Goal: Task Accomplishment & Management: Complete application form

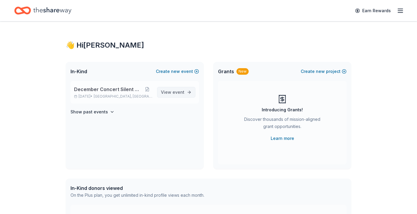
click at [180, 91] on span "event" at bounding box center [179, 92] width 12 height 5
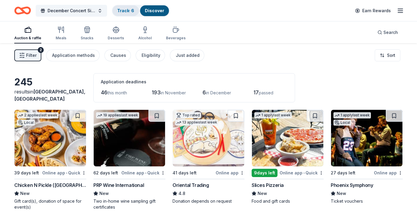
click at [129, 11] on link "Track · 6" at bounding box center [125, 10] width 17 height 5
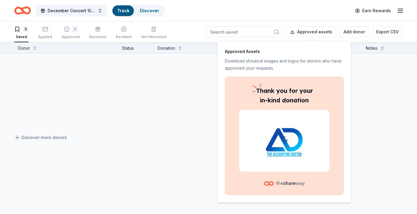
scroll to position [0, 0]
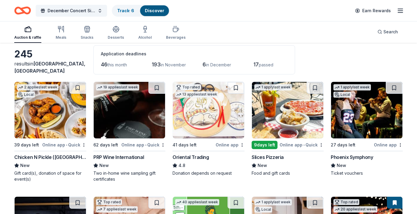
scroll to position [24, 0]
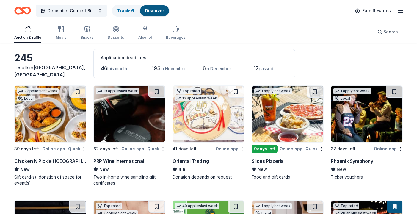
click at [270, 160] on div "Slices Pizzeria" at bounding box center [268, 160] width 32 height 7
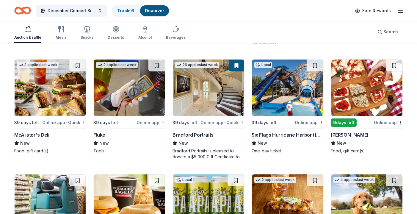
scroll to position [1986, 0]
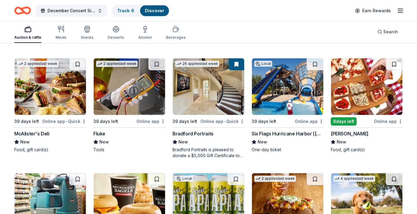
click at [195, 130] on div "Bradford Portraits" at bounding box center [193, 133] width 41 height 7
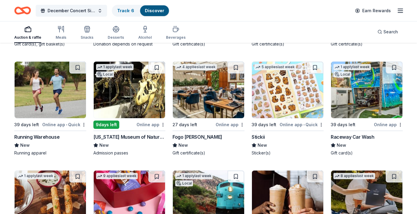
scroll to position [2661, 0]
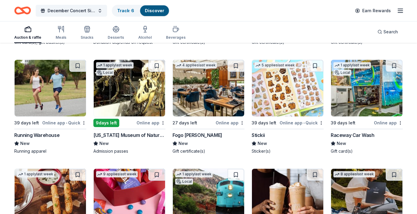
click at [48, 131] on div "Running Warehouse" at bounding box center [36, 134] width 45 height 7
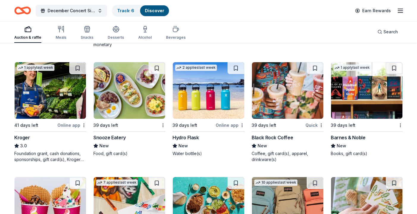
scroll to position [3458, 0]
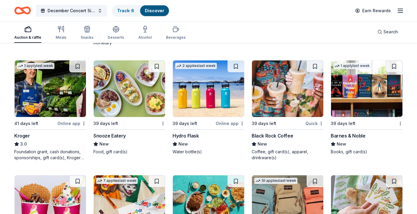
click at [26, 132] on div "Kroger" at bounding box center [22, 135] width 16 height 7
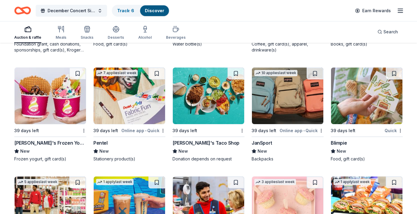
scroll to position [3568, 0]
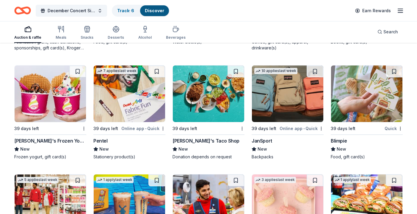
click at [102, 137] on div "Pentel" at bounding box center [100, 140] width 14 height 7
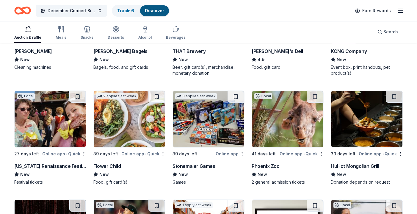
scroll to position [2184, 0]
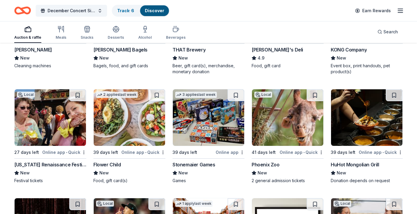
click at [204, 161] on div "Stonemaier Games" at bounding box center [194, 164] width 43 height 7
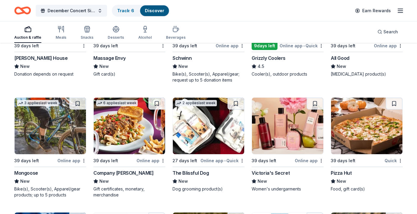
scroll to position [4439, 0]
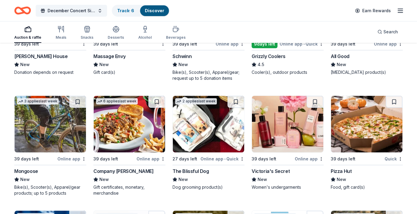
click at [277, 167] on div "Victoria's Secret" at bounding box center [271, 170] width 38 height 7
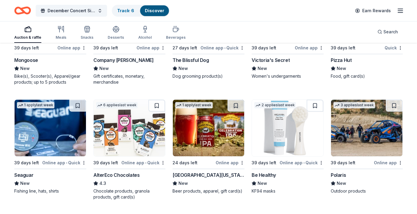
scroll to position [4550, 0]
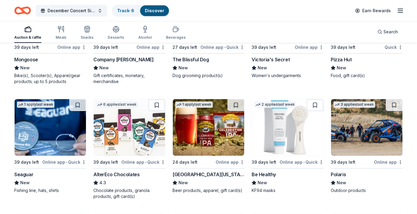
click at [340, 171] on div "Polaris" at bounding box center [338, 174] width 15 height 7
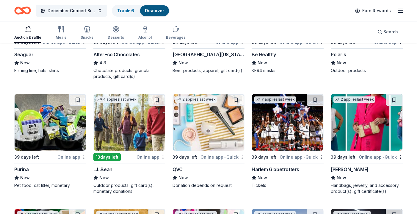
scroll to position [4672, 0]
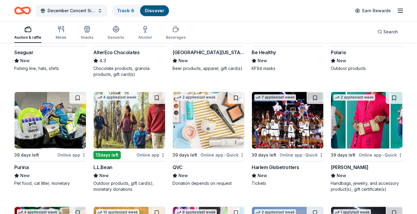
click at [107, 164] on div "L.L.Bean" at bounding box center [102, 167] width 19 height 7
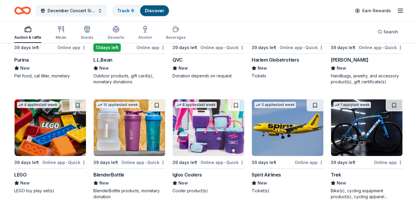
scroll to position [4780, 0]
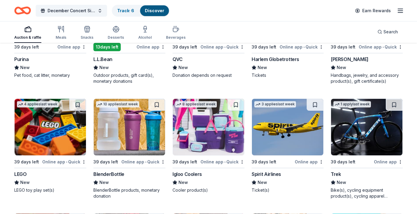
click at [22, 170] on div "LEGO" at bounding box center [20, 173] width 12 height 7
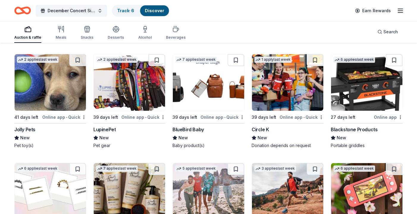
scroll to position [5142, 0]
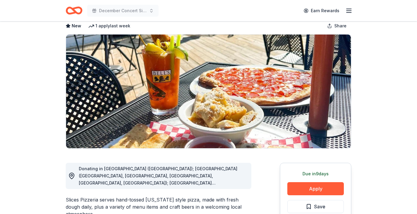
scroll to position [33, 0]
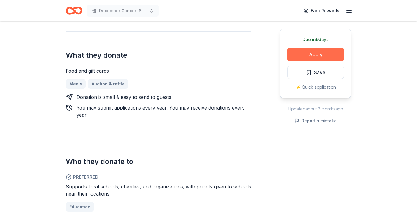
click at [315, 55] on button "Apply" at bounding box center [315, 54] width 57 height 13
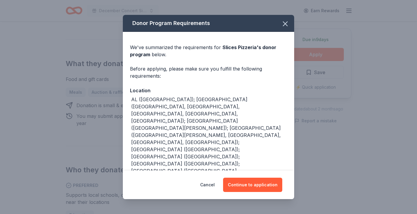
scroll to position [246, 0]
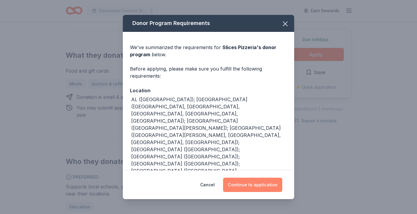
click at [266, 186] on button "Continue to application" at bounding box center [252, 185] width 59 height 14
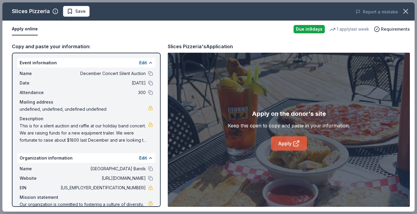
click at [294, 145] on icon at bounding box center [296, 143] width 7 height 7
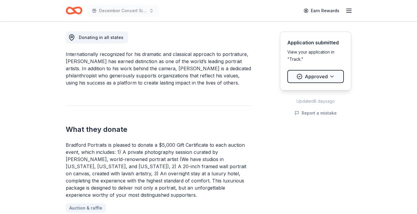
scroll to position [165, 0]
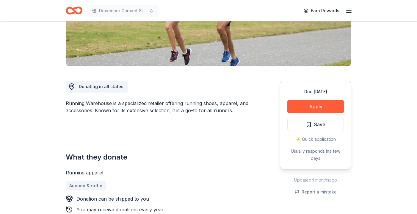
scroll to position [76, 0]
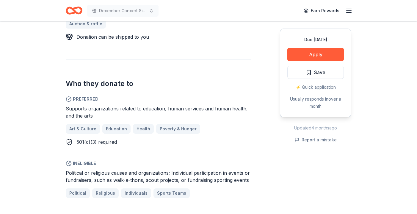
scroll to position [266, 0]
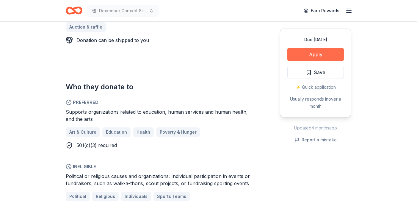
click at [313, 52] on button "Apply" at bounding box center [315, 54] width 57 height 13
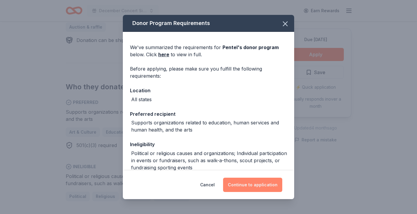
click at [249, 182] on button "Continue to application" at bounding box center [252, 185] width 59 height 14
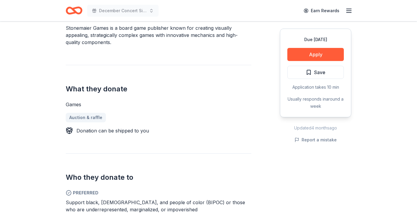
scroll to position [189, 0]
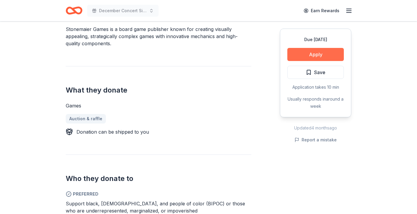
click at [317, 52] on button "Apply" at bounding box center [315, 54] width 57 height 13
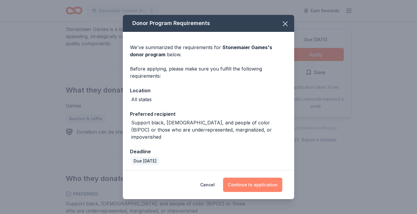
click at [259, 178] on button "Continue to application" at bounding box center [252, 185] width 59 height 14
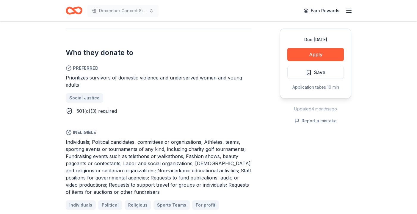
scroll to position [319, 0]
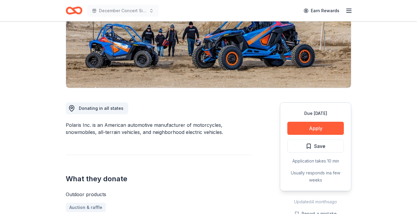
scroll to position [74, 0]
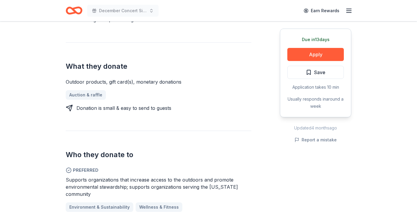
scroll to position [215, 0]
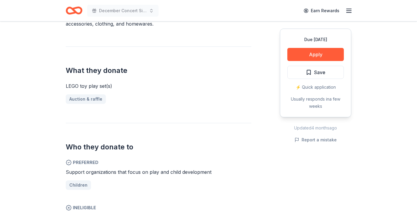
scroll to position [173, 0]
